Goal: Task Accomplishment & Management: Use online tool/utility

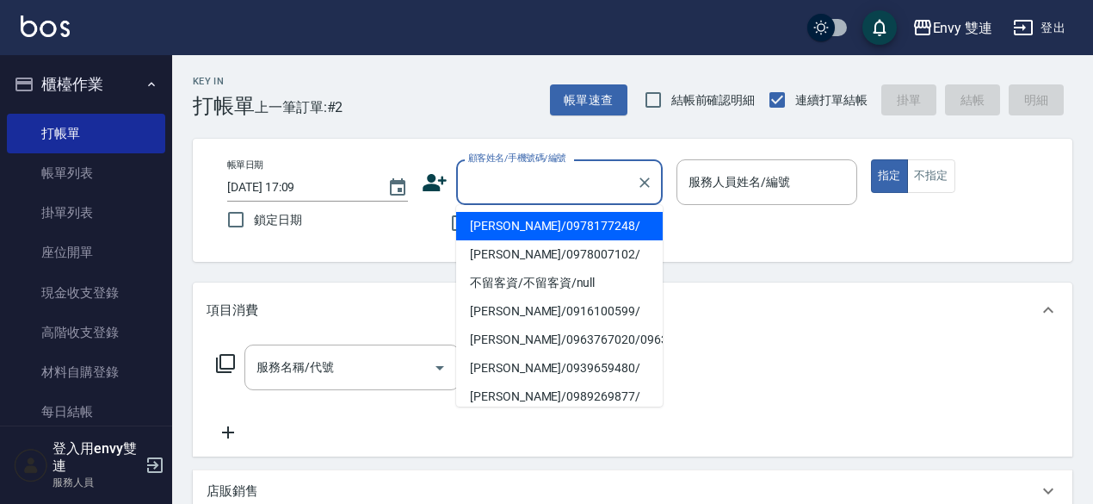
click at [534, 173] on input "顧客姓名/手機號碼/編號" at bounding box center [546, 182] width 165 height 30
click at [556, 225] on li "謝有琳/0915259806/" at bounding box center [559, 226] width 207 height 28
type input "謝有琳/0915259806/"
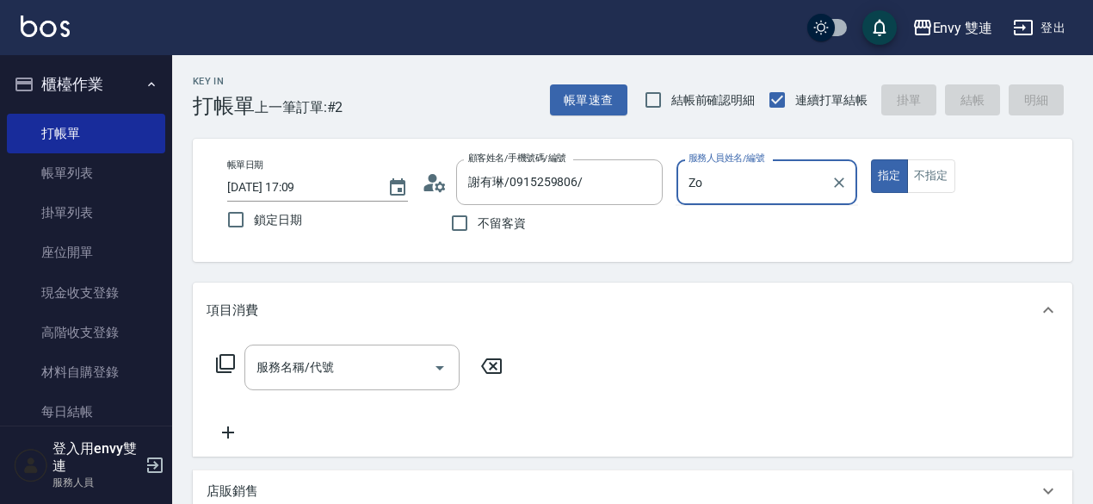
type input "Z"
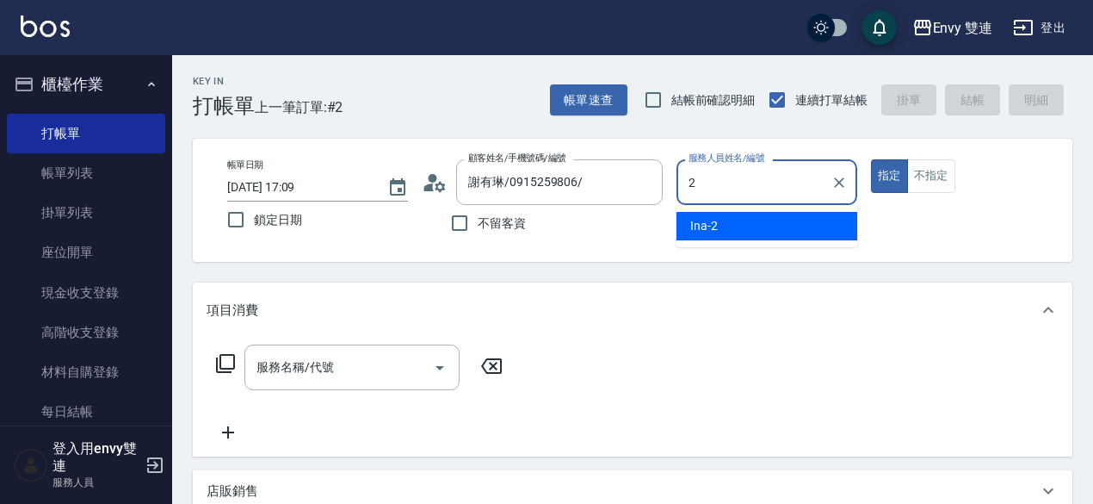
type input "Ina-2"
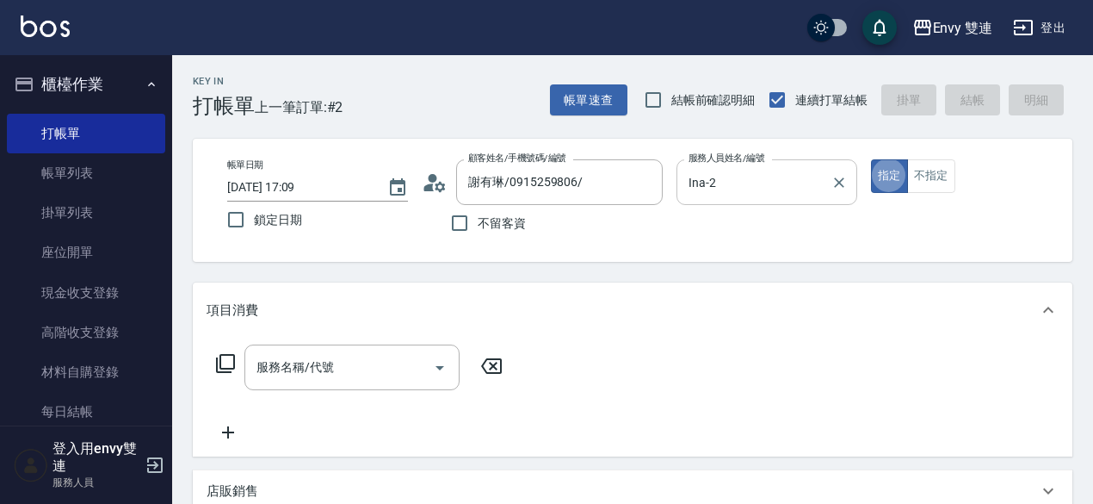
type button "true"
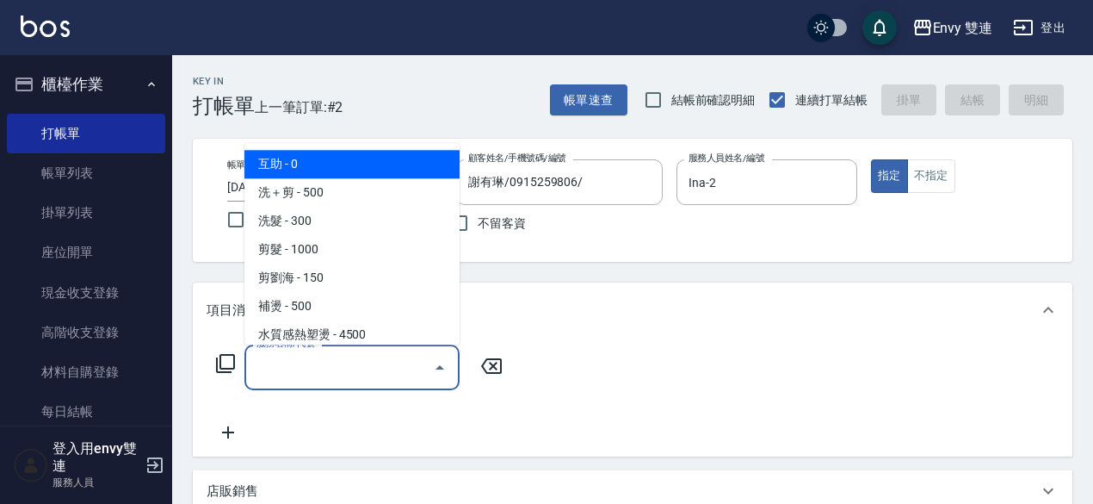
click at [391, 355] on input "服務名稱/代號" at bounding box center [339, 367] width 174 height 30
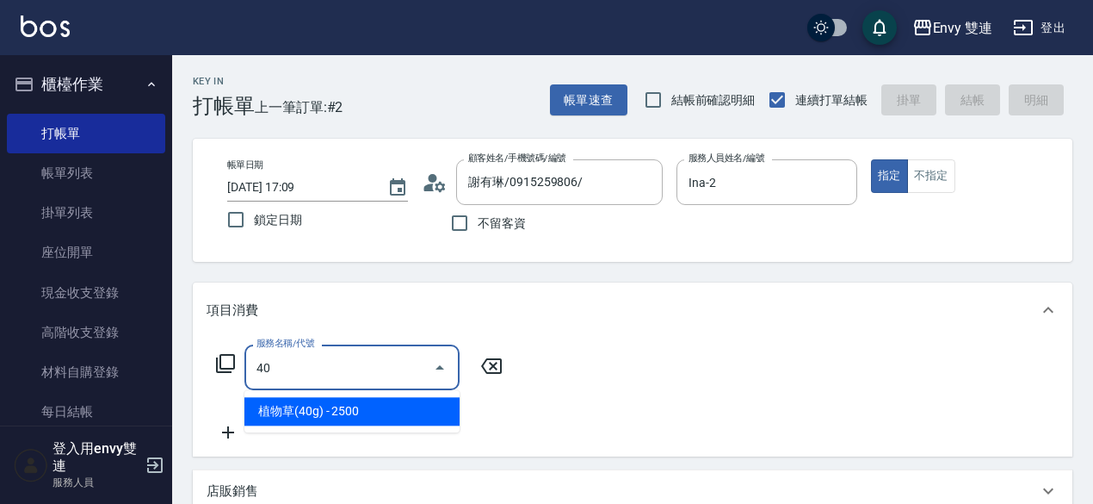
type input "4"
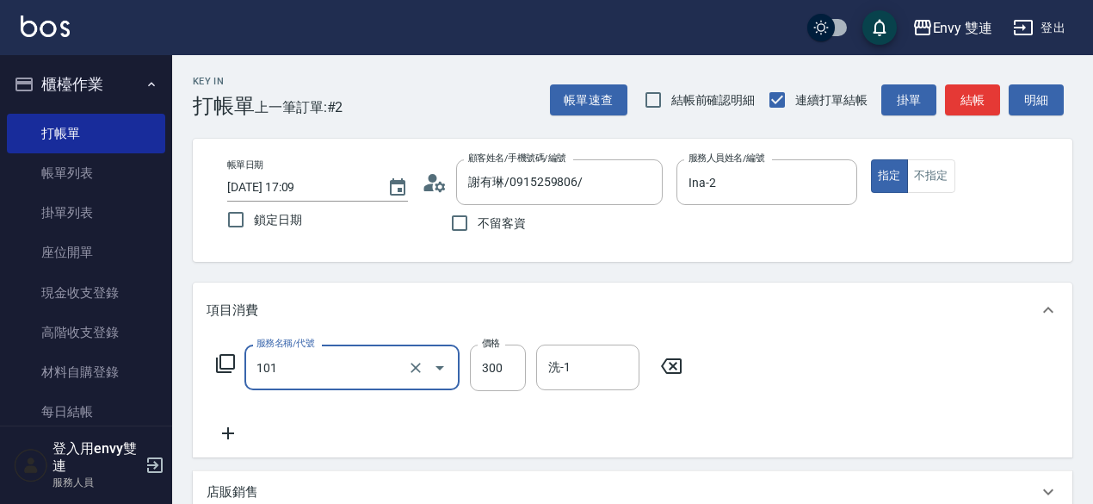
type input "洗髮(101)"
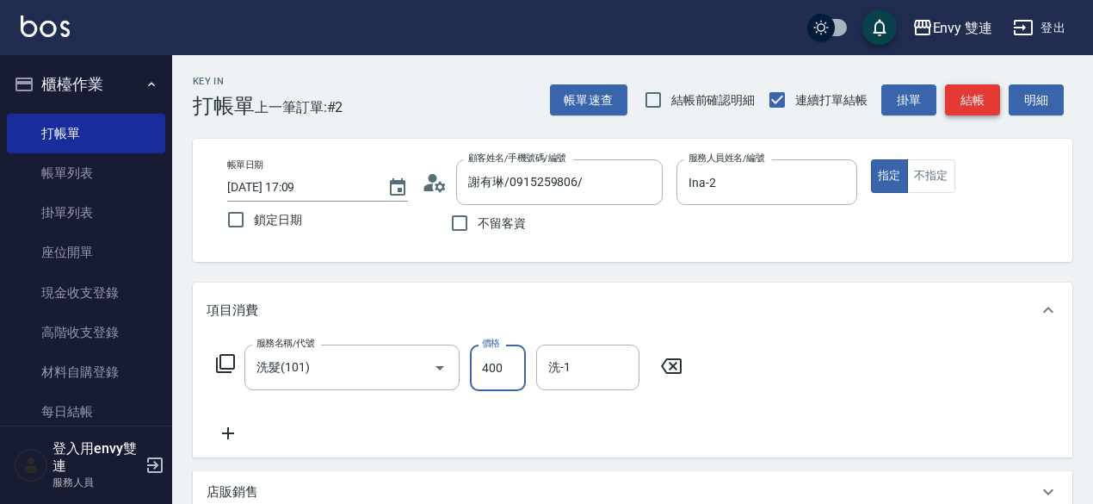
type input "400"
click at [978, 102] on button "結帳" at bounding box center [972, 100] width 55 height 32
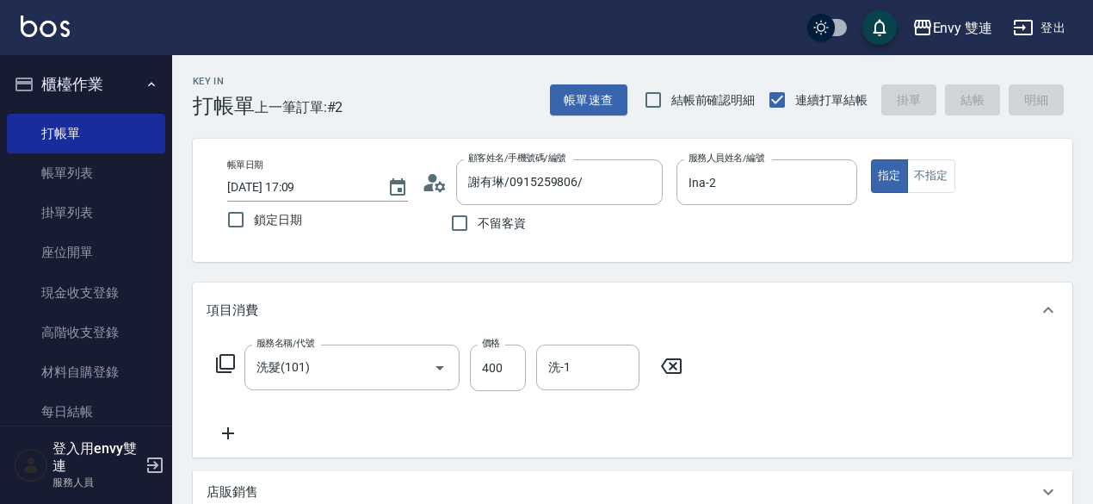
type input "2025/10/15 19:20"
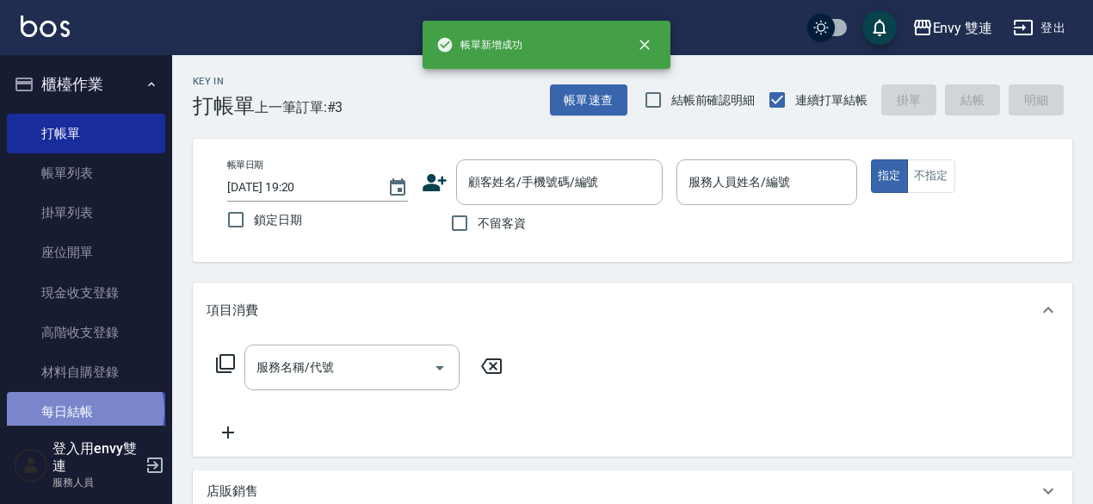
click at [84, 410] on link "每日結帳" at bounding box center [86, 412] width 158 height 40
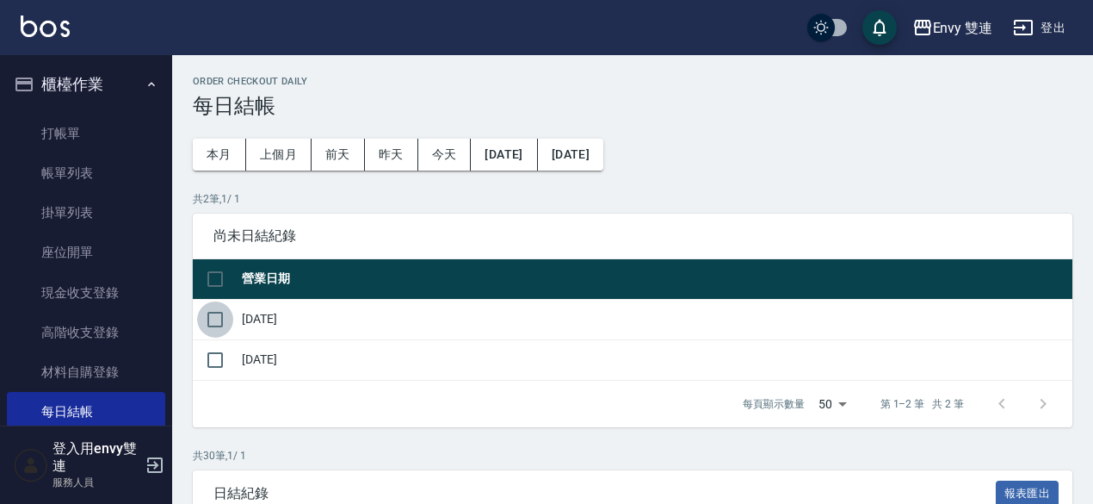
click at [214, 326] on input "checkbox" at bounding box center [215, 319] width 36 height 36
checkbox input "true"
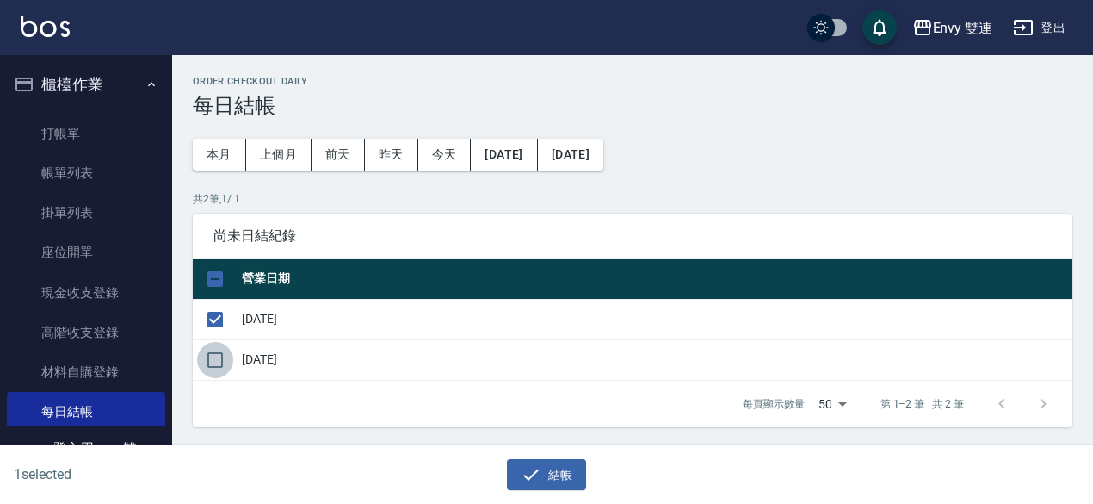
click at [214, 347] on input "checkbox" at bounding box center [215, 360] width 36 height 36
checkbox input "true"
click at [579, 474] on button "結帳" at bounding box center [547, 475] width 80 height 32
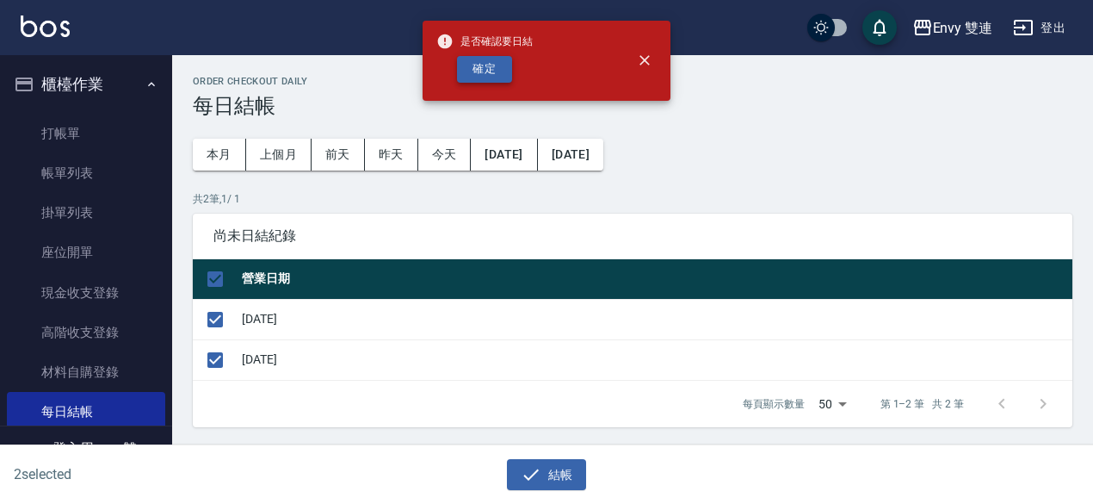
click at [484, 75] on button "確定" at bounding box center [484, 69] width 55 height 27
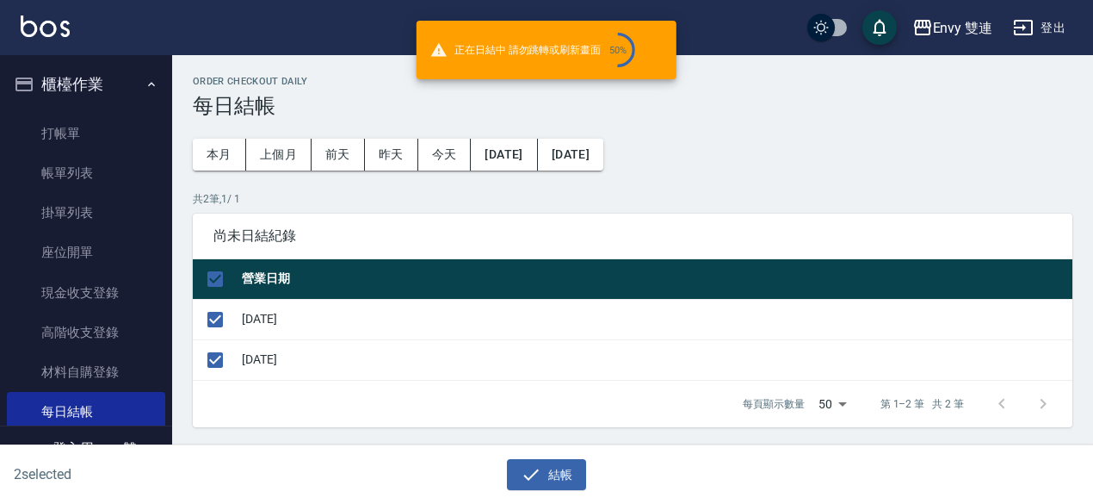
checkbox input "false"
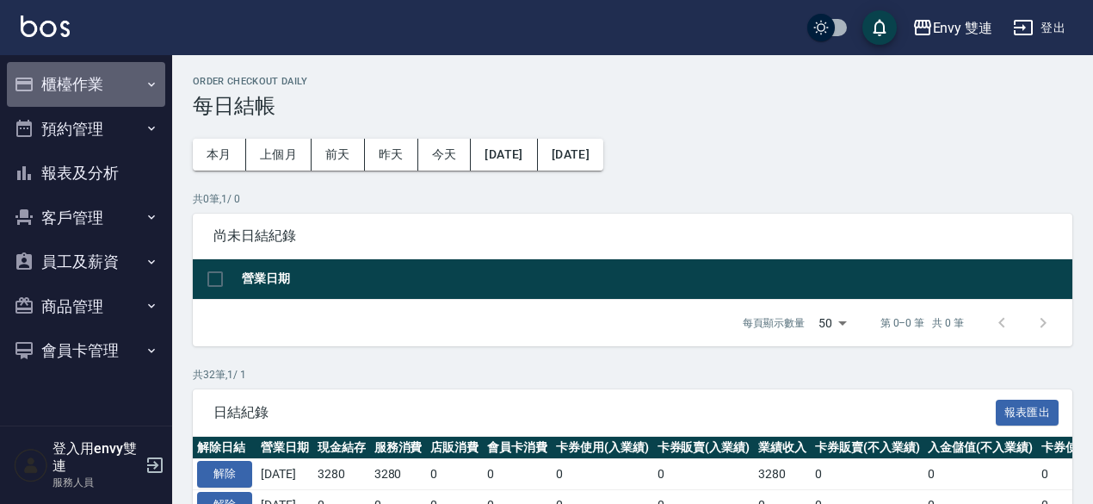
click at [29, 104] on button "櫃檯作業" at bounding box center [86, 84] width 158 height 45
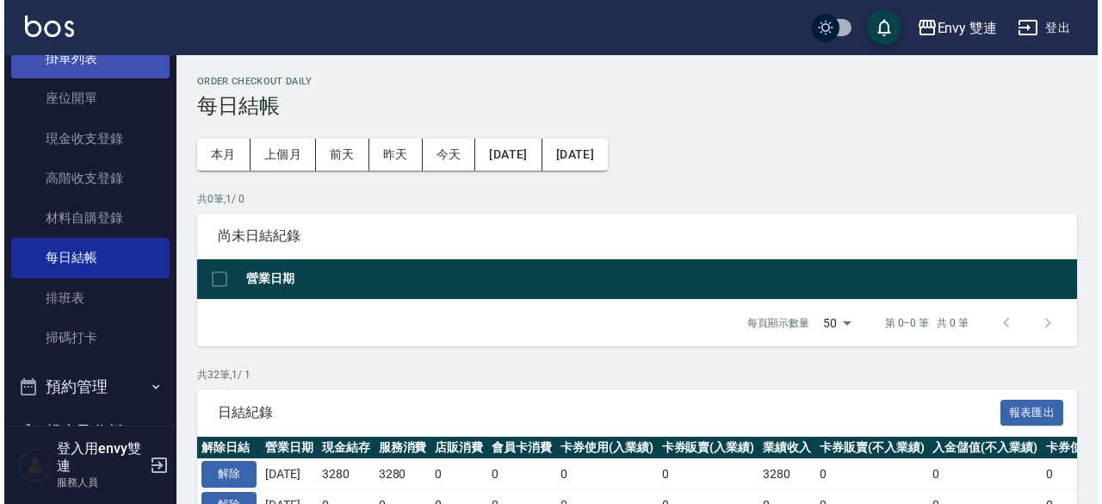
scroll to position [155, 0]
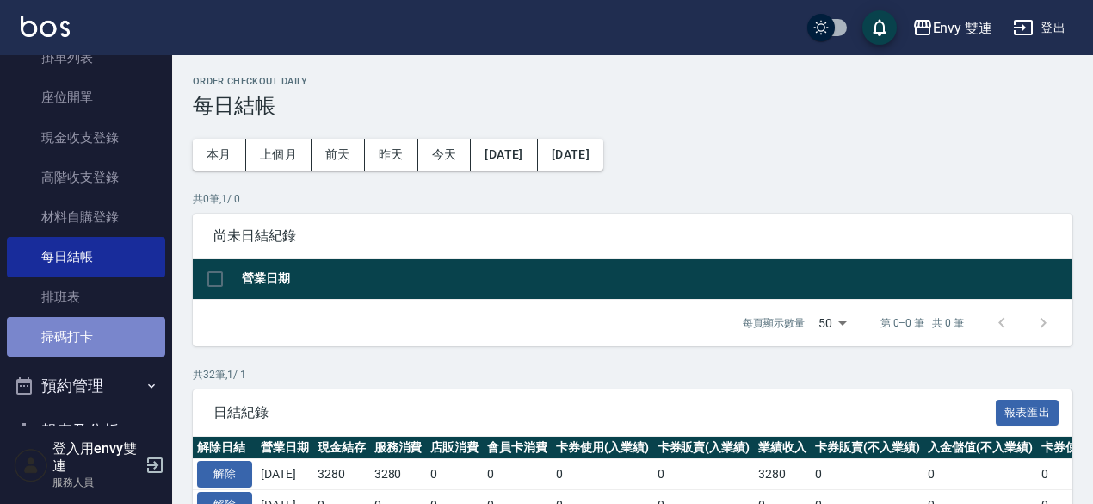
click at [122, 347] on link "掃碼打卡" at bounding box center [86, 337] width 158 height 40
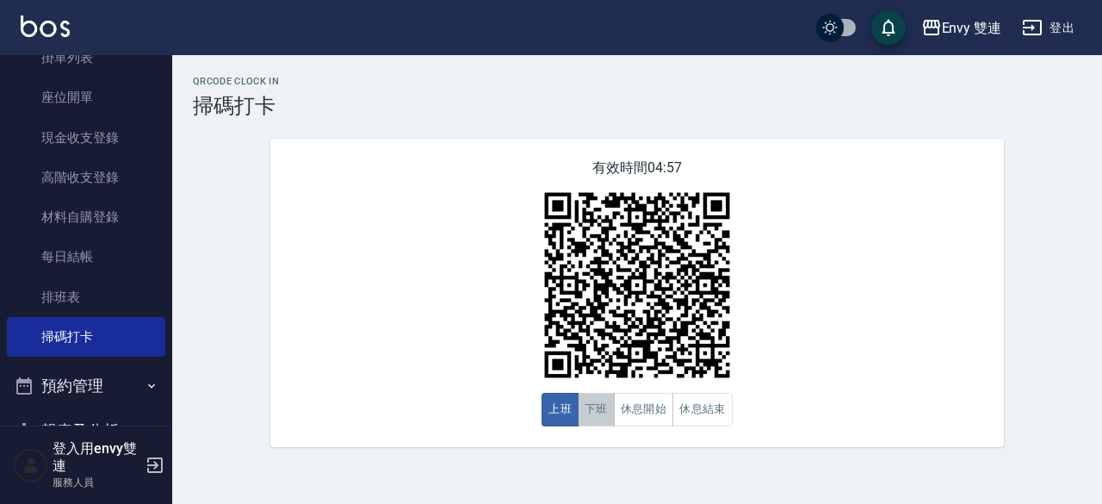
click at [602, 407] on button "下班" at bounding box center [596, 410] width 37 height 34
